Goal: Task Accomplishment & Management: Use online tool/utility

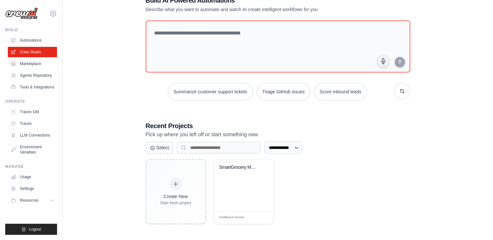
scroll to position [22, 0]
click at [239, 188] on div "SmartGrocery Management System" at bounding box center [244, 184] width 60 height 51
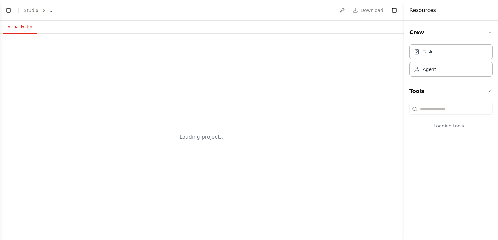
select select "****"
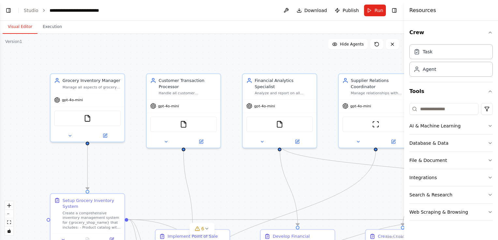
scroll to position [1793, 0]
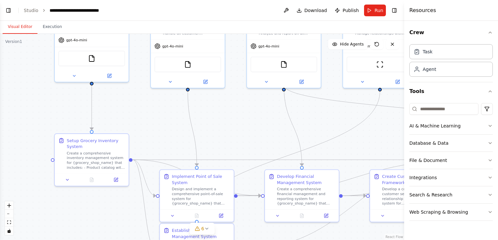
drag, startPoint x: 108, startPoint y: 145, endPoint x: 111, endPoint y: 88, distance: 57.4
click at [111, 88] on div ".deletable-edge-delete-btn { width: 20px; height: 20px; border: 0px solid #ffff…" at bounding box center [202, 137] width 404 height 207
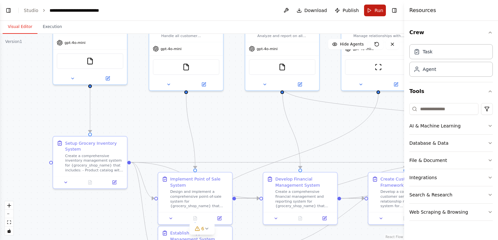
click at [374, 8] on button "Run" at bounding box center [375, 11] width 22 height 12
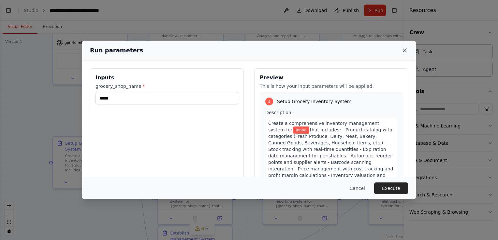
click at [404, 51] on icon at bounding box center [404, 50] width 7 height 7
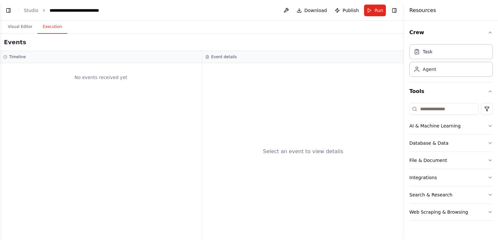
click at [55, 30] on button "Execution" at bounding box center [52, 27] width 30 height 14
click at [35, 13] on link "Studio" at bounding box center [31, 10] width 15 height 5
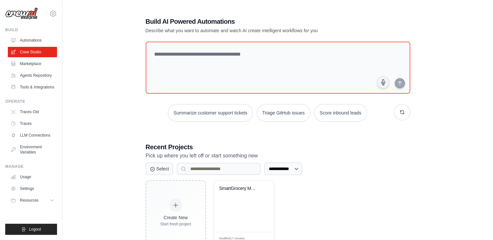
scroll to position [22, 0]
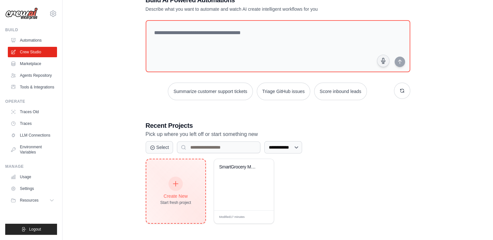
click at [177, 191] on div "Create New Start fresh project" at bounding box center [175, 192] width 31 height 28
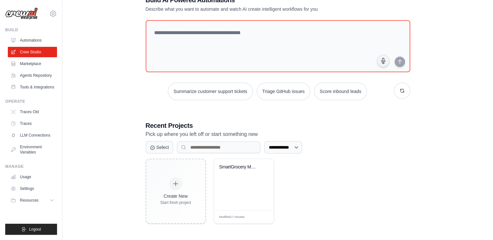
click at [390, 155] on div "**********" at bounding box center [278, 172] width 265 height 103
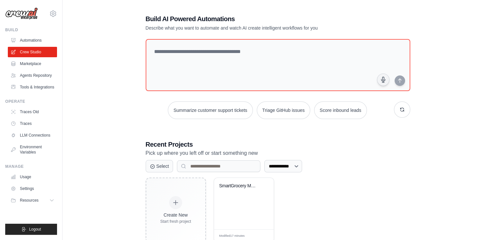
scroll to position [3, 0]
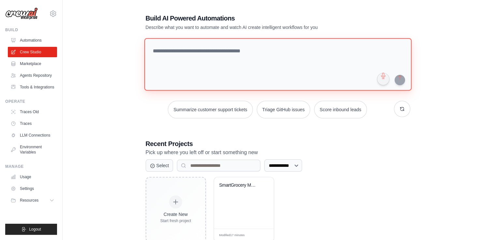
click at [185, 77] on textarea at bounding box center [277, 64] width 267 height 53
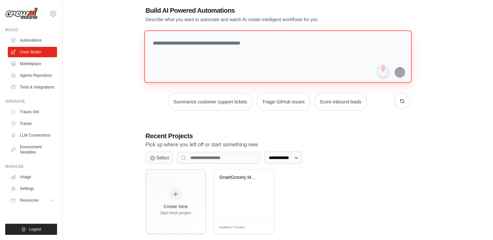
scroll to position [22, 0]
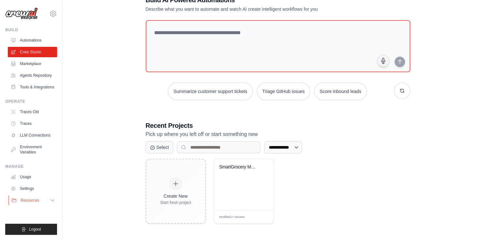
click at [53, 200] on icon at bounding box center [52, 200] width 5 height 5
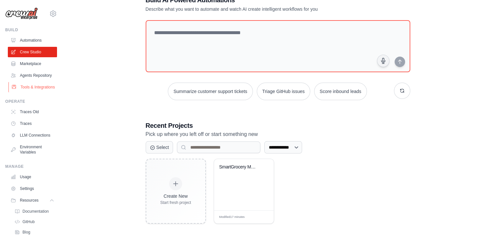
click at [26, 93] on link "Tools & Integrations" at bounding box center [32, 87] width 49 height 10
